Goal: Information Seeking & Learning: Learn about a topic

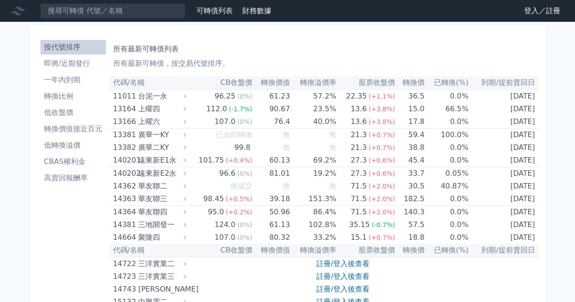
click at [80, 65] on li "即將/近期發行" at bounding box center [72, 63] width 65 height 11
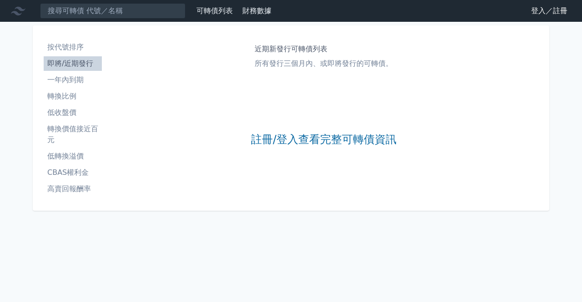
click at [544, 15] on link "登入／註冊" at bounding box center [549, 11] width 51 height 15
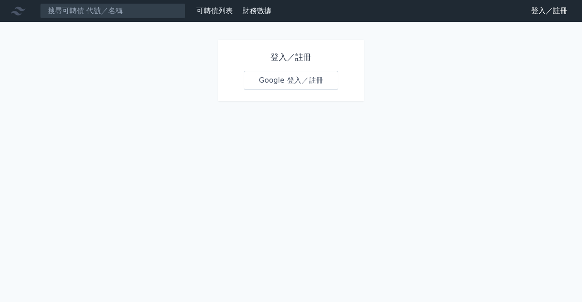
click at [302, 77] on link "Google 登入／註冊" at bounding box center [291, 80] width 95 height 19
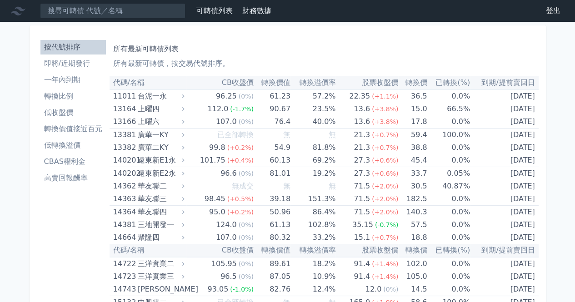
click at [67, 64] on li "即將/近期發行" at bounding box center [72, 63] width 65 height 11
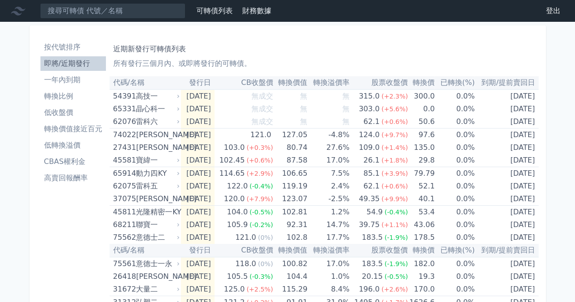
click at [64, 101] on li "轉換比例" at bounding box center [72, 96] width 65 height 11
click at [66, 95] on li "轉換比例" at bounding box center [72, 96] width 65 height 11
click at [67, 97] on li "轉換比例" at bounding box center [72, 96] width 65 height 11
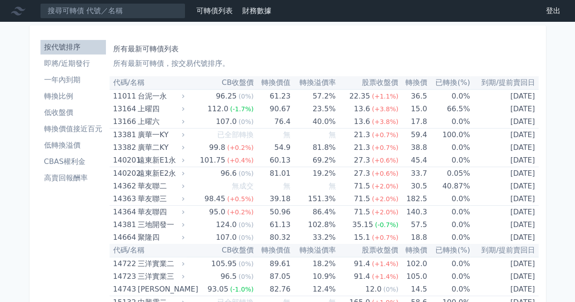
click at [84, 59] on li "即將/近期發行" at bounding box center [72, 63] width 65 height 11
click at [78, 64] on li "即將/近期發行" at bounding box center [72, 63] width 65 height 11
click at [74, 80] on li "一年內到期" at bounding box center [72, 80] width 65 height 11
